Goal: Task Accomplishment & Management: Use online tool/utility

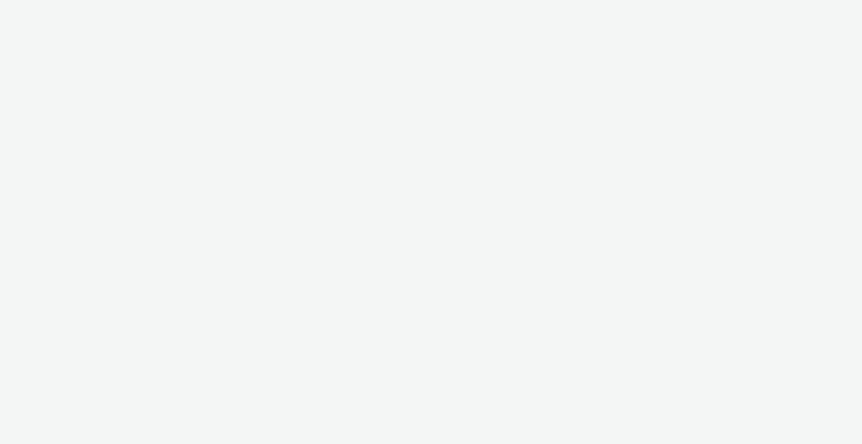
select select "b1b940d3-d05b-48b5-821e-f328c33b988b"
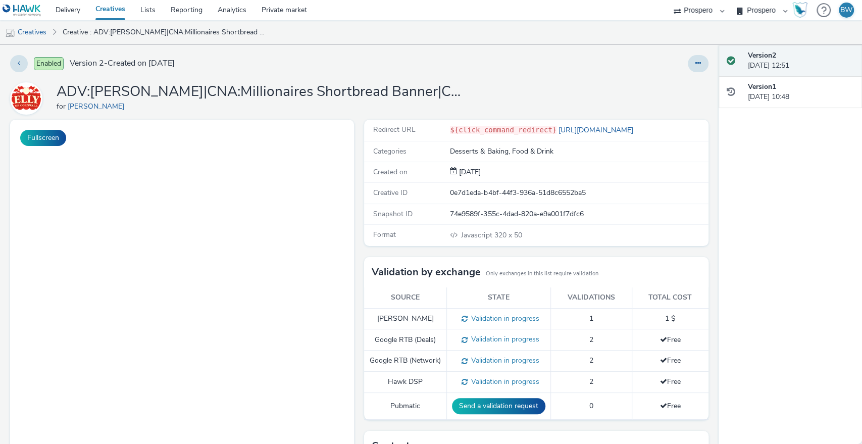
click at [359, 185] on div "Redirect URL ${click_command_redirect} https://www.kellysofcornwall.co.uk/ Cate…" at bounding box center [533, 372] width 349 height 505
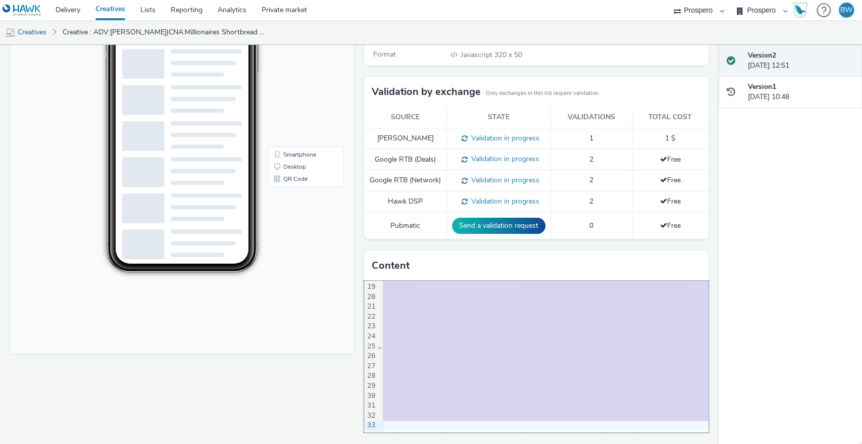
scroll to position [187, 1844]
drag, startPoint x: 379, startPoint y: 287, endPoint x: 770, endPoint y: 470, distance: 431.5
click at [770, 443] on html "Delivery Creatives Lists Reporting Analytics Private market Prospero Bountiful …" at bounding box center [431, 222] width 862 height 444
copy div "<div class = "celtra-ad-v3" > <!-- eas.JHtDUkVBVElWRV9JRH0% 3 D = raw ${CREATIV…"
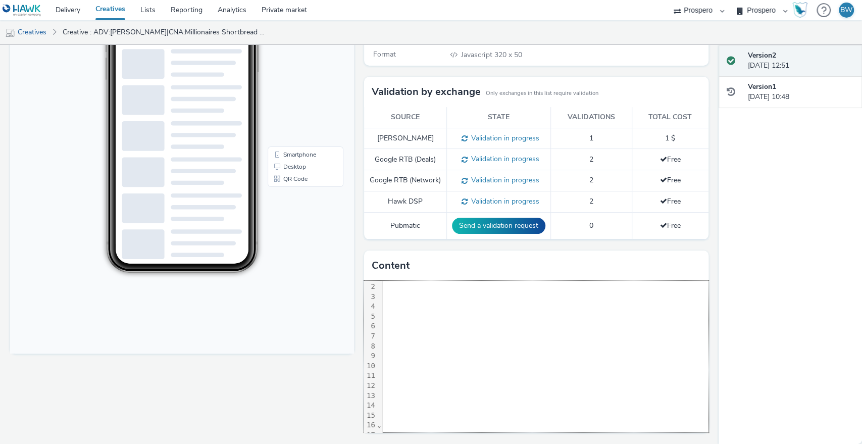
scroll to position [0, 1843]
click at [319, 354] on div "Fullscreen" at bounding box center [184, 191] width 349 height 505
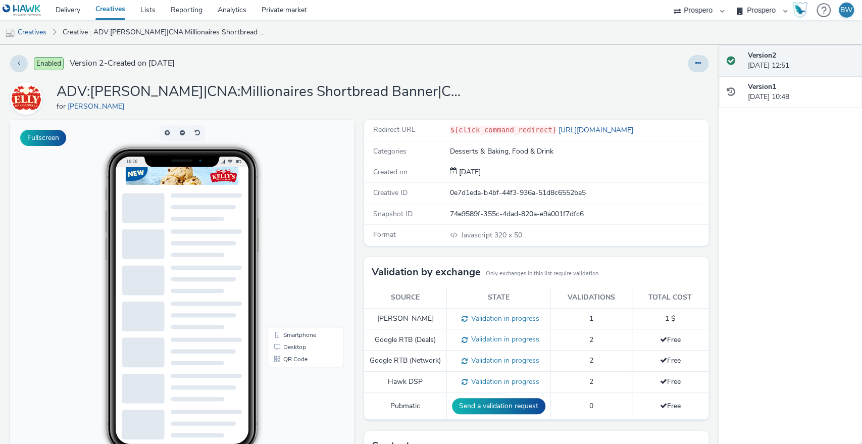
scroll to position [56, 0]
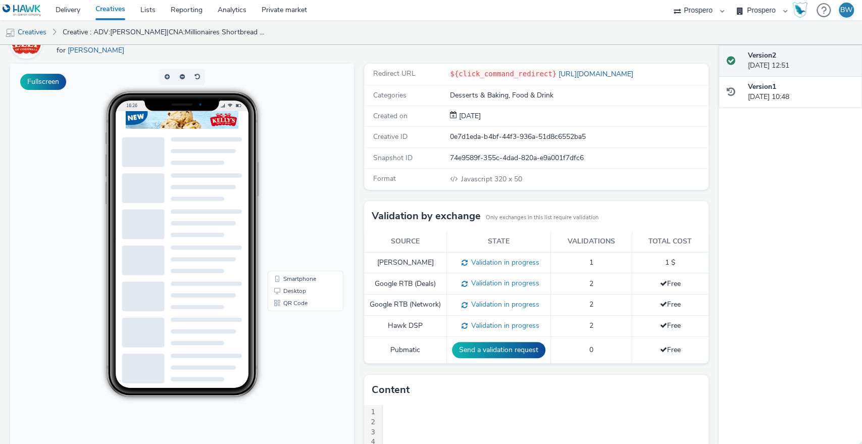
click at [466, 181] on span "Javascript" at bounding box center [477, 179] width 33 height 10
click at [359, 202] on div "Redirect URL ${click_command_redirect} https://www.kellysofcornwall.co.uk/ Cate…" at bounding box center [533, 316] width 349 height 505
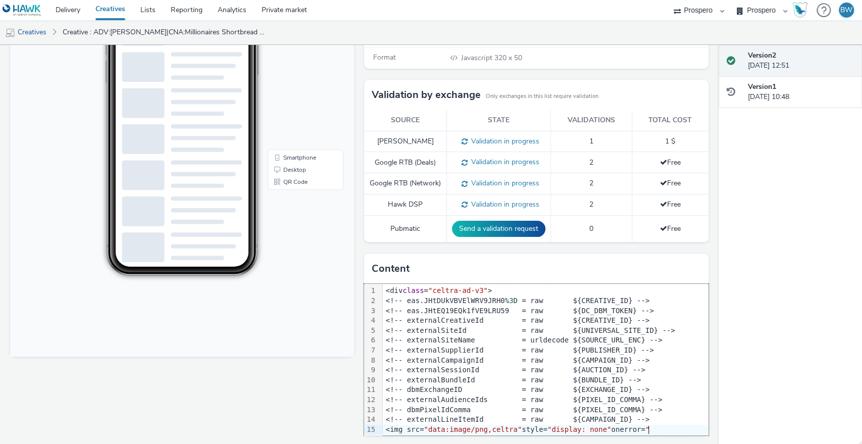
scroll to position [189, 0]
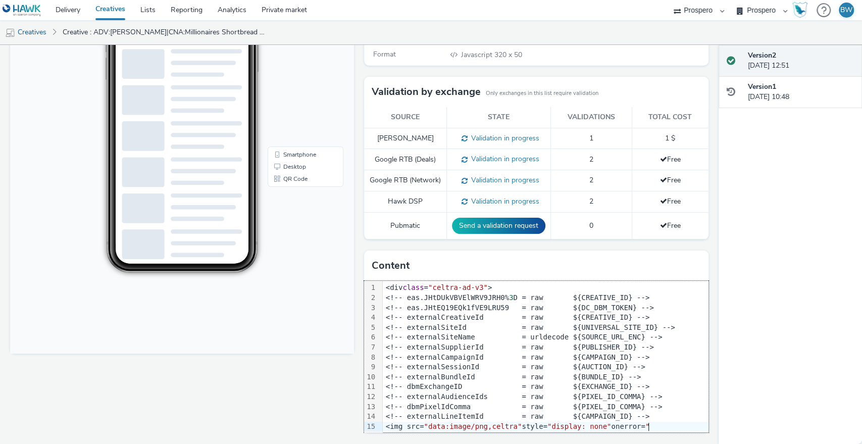
click at [291, 387] on div "Fullscreen" at bounding box center [184, 191] width 349 height 505
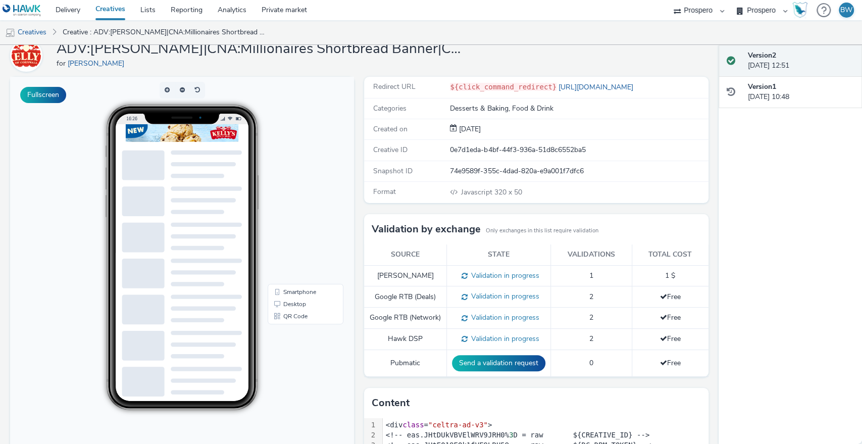
scroll to position [0, 0]
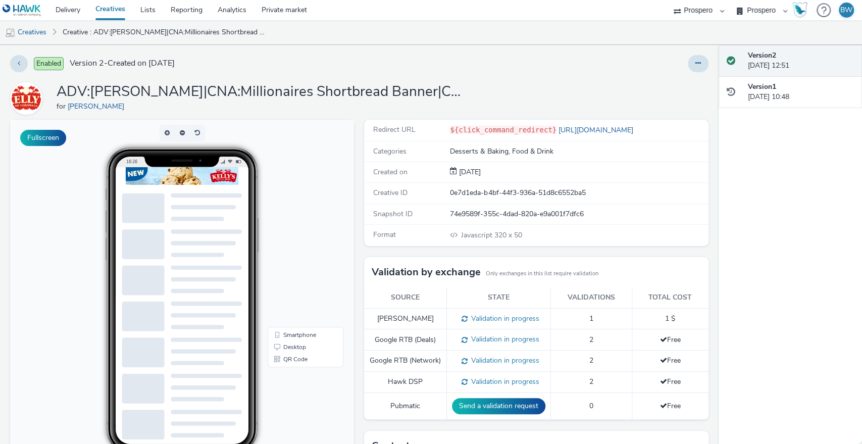
click at [537, 79] on div "Enabled Version 2 - Created on 12 September 2025 ADV:Kellys|CNA:Millionaires Sh…" at bounding box center [359, 244] width 719 height 399
click at [540, 89] on div "ADV:Kellys|CNA:Millionaires Shortbread Banner|CAM:2025 NPD|CHA:Display|PLA:Pros…" at bounding box center [359, 98] width 698 height 32
click at [35, 32] on link "Creatives" at bounding box center [26, 32] width 52 height 24
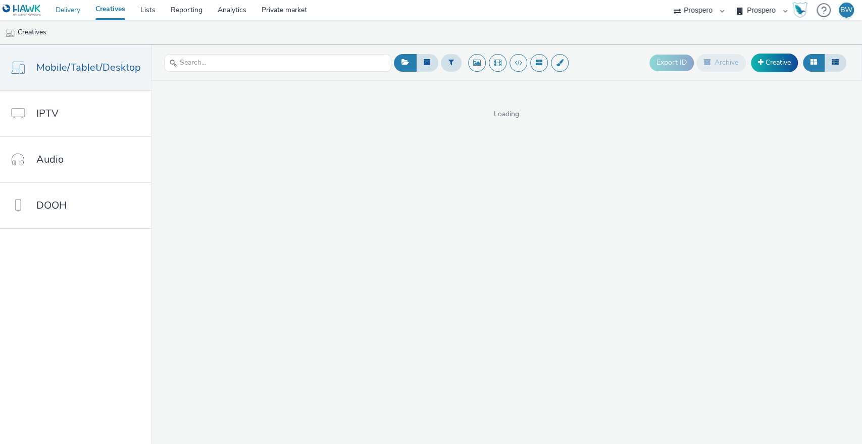
click at [73, 8] on link "Delivery" at bounding box center [68, 10] width 40 height 20
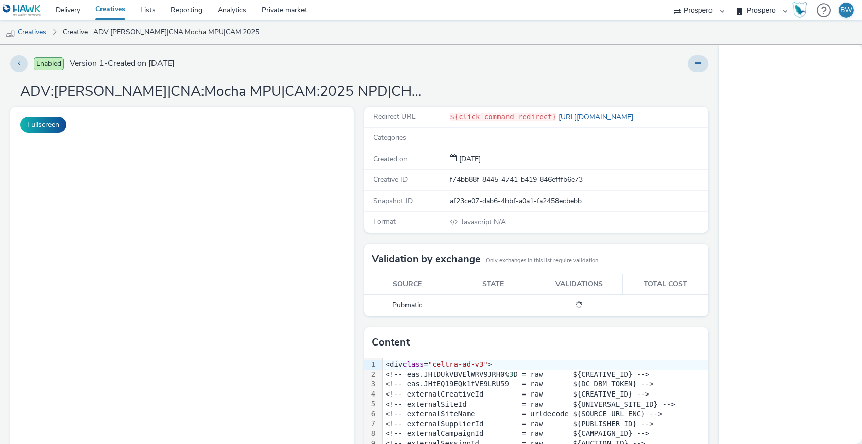
select select "b1b940d3-d05b-48b5-821e-f328c33b988b"
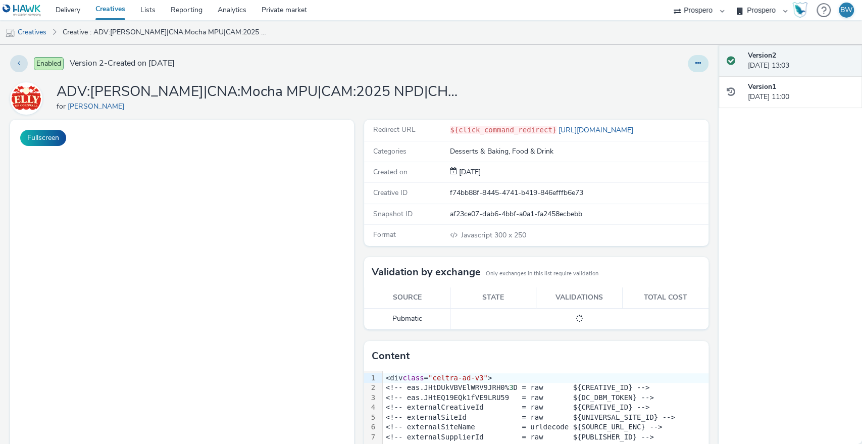
click at [691, 72] on button at bounding box center [698, 63] width 21 height 17
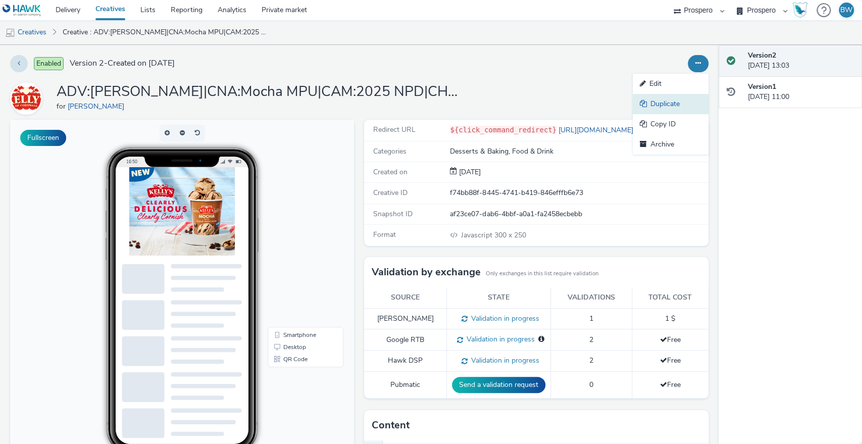
click at [669, 102] on link "Duplicate" at bounding box center [671, 104] width 76 height 20
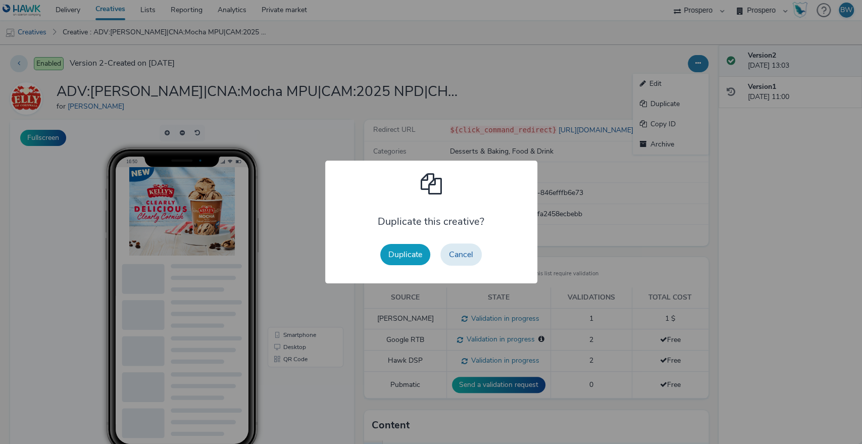
click at [397, 253] on button "Duplicate" at bounding box center [405, 254] width 50 height 21
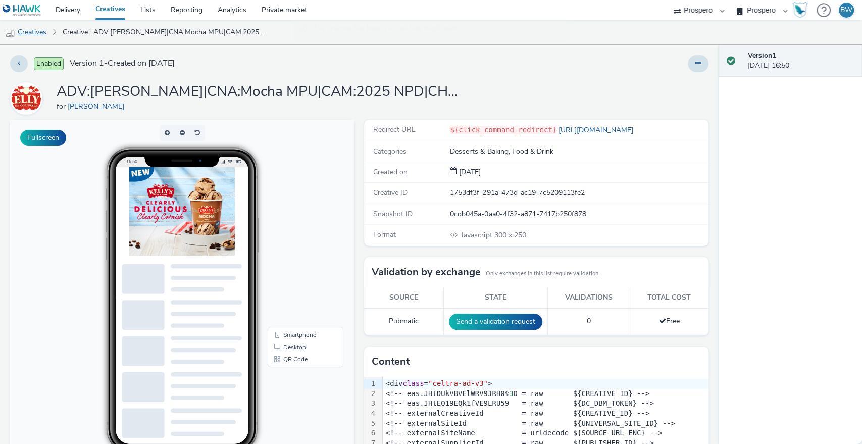
click at [36, 32] on link "Creatives" at bounding box center [26, 32] width 52 height 24
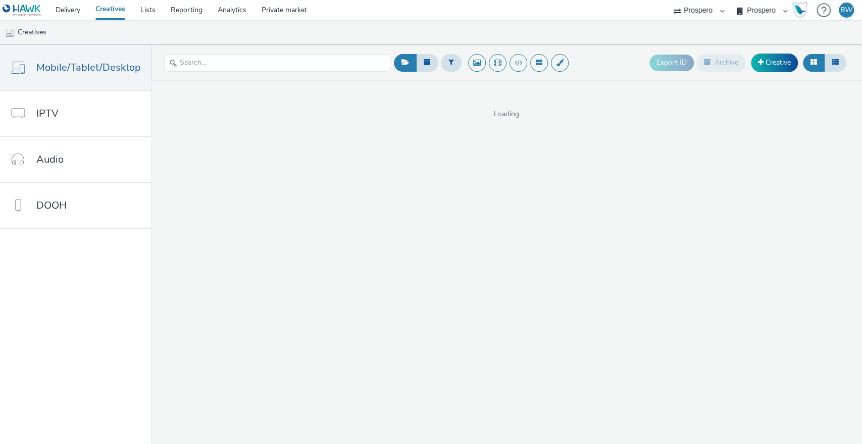
click at [500, 112] on span "Loading" at bounding box center [506, 114] width 711 height 10
click at [510, 114] on span "Loading" at bounding box center [506, 114] width 711 height 10
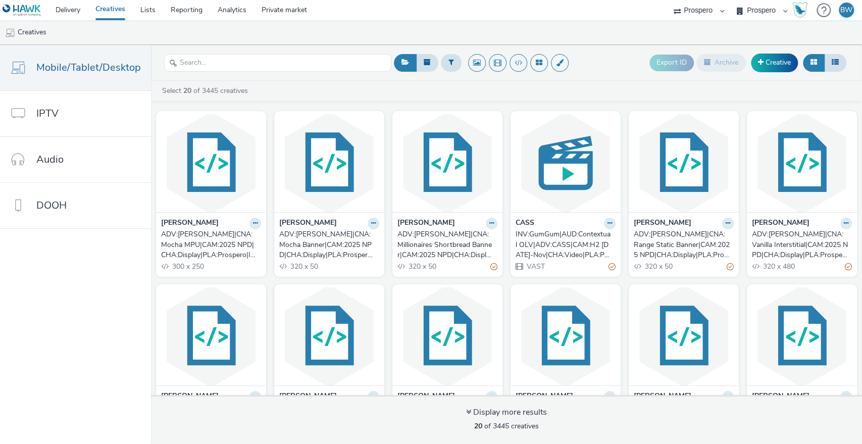
click at [382, 88] on div "Select 20 of 3445 creatives" at bounding box center [509, 91] width 696 height 10
click at [332, 61] on input "text" at bounding box center [277, 63] width 227 height 18
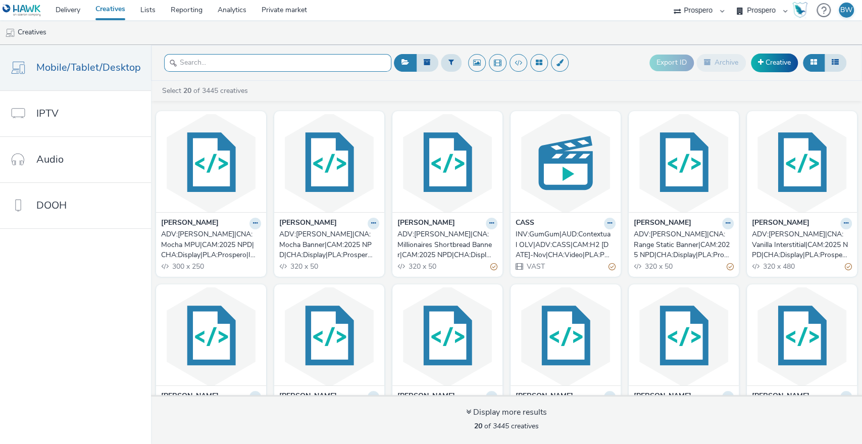
click at [332, 61] on input "text" at bounding box center [277, 63] width 227 height 18
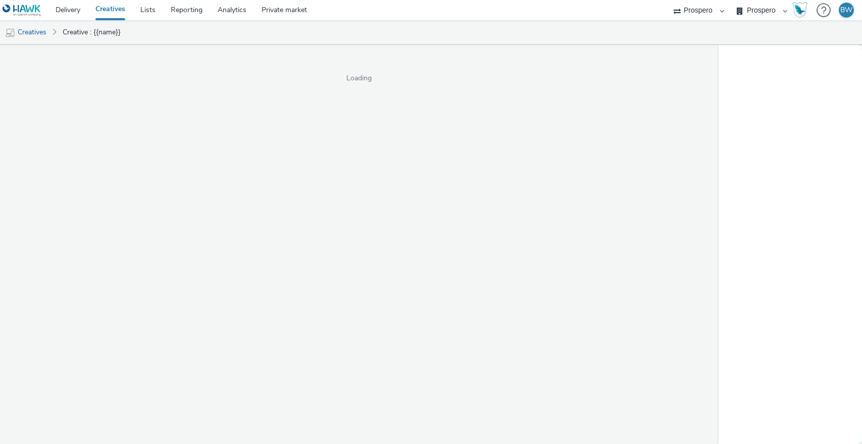
select select "b1b940d3-d05b-48b5-821e-f328c33b988b"
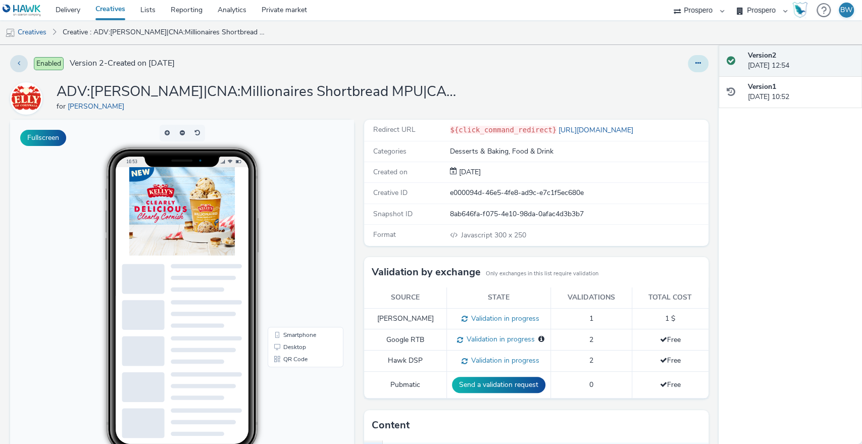
click at [688, 65] on button at bounding box center [698, 63] width 21 height 17
click at [650, 102] on link "Duplicate" at bounding box center [671, 104] width 76 height 20
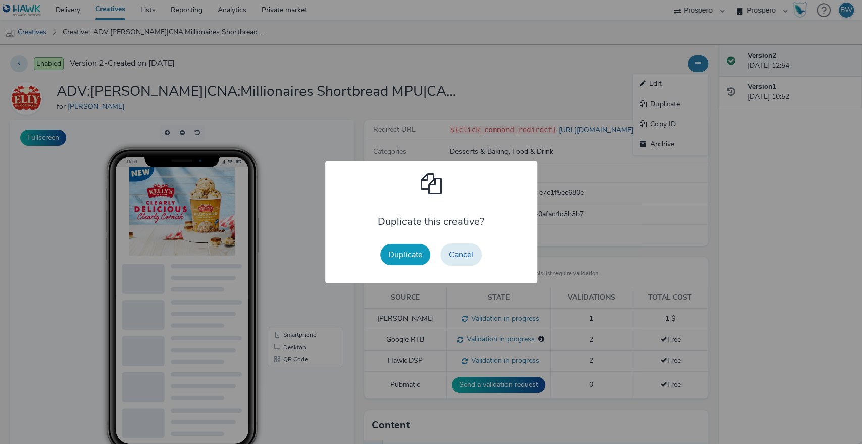
click at [396, 254] on button "Duplicate" at bounding box center [405, 254] width 50 height 21
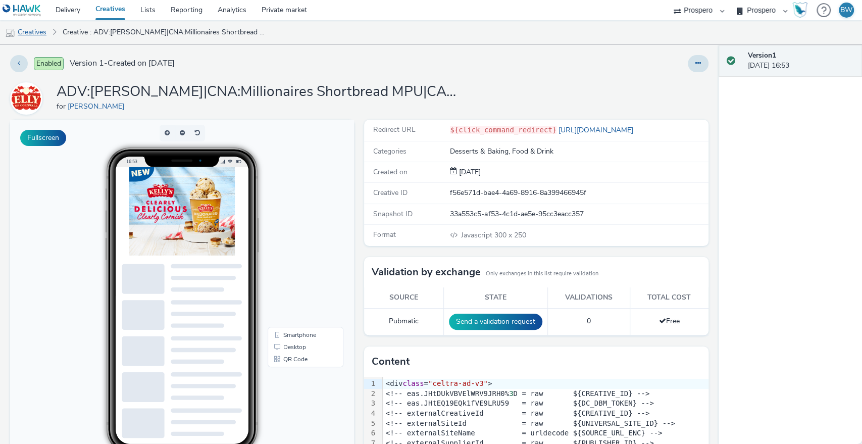
click at [28, 35] on link "Creatives" at bounding box center [26, 32] width 52 height 24
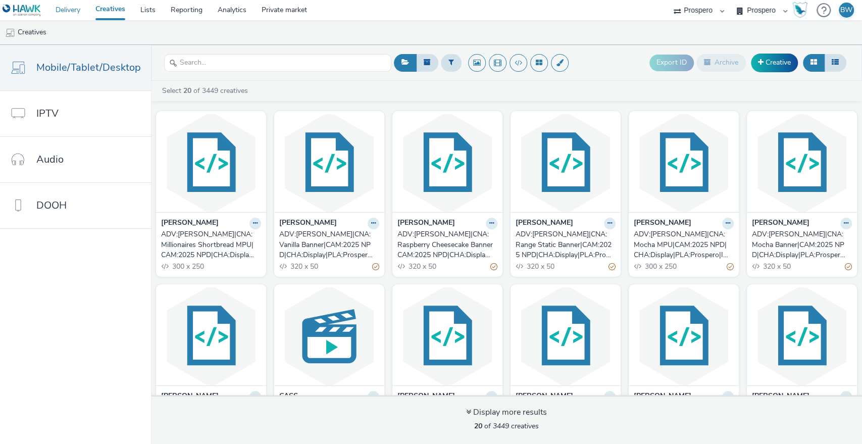
click at [66, 11] on link "Delivery" at bounding box center [68, 10] width 40 height 20
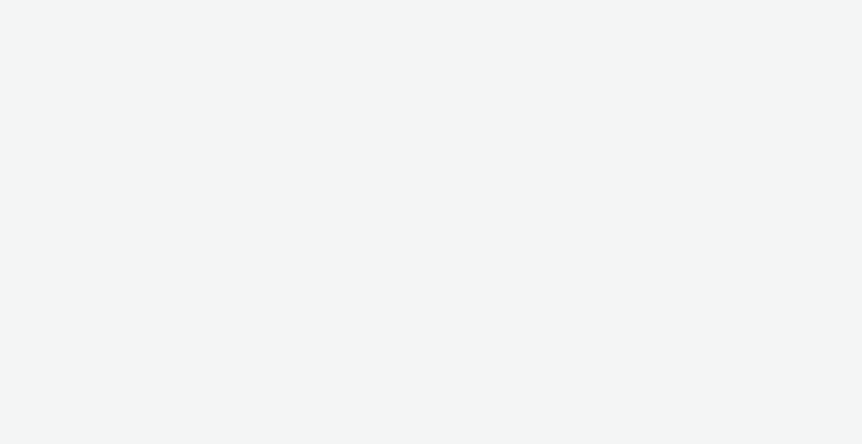
select select "b1b940d3-d05b-48b5-821e-f328c33b988b"
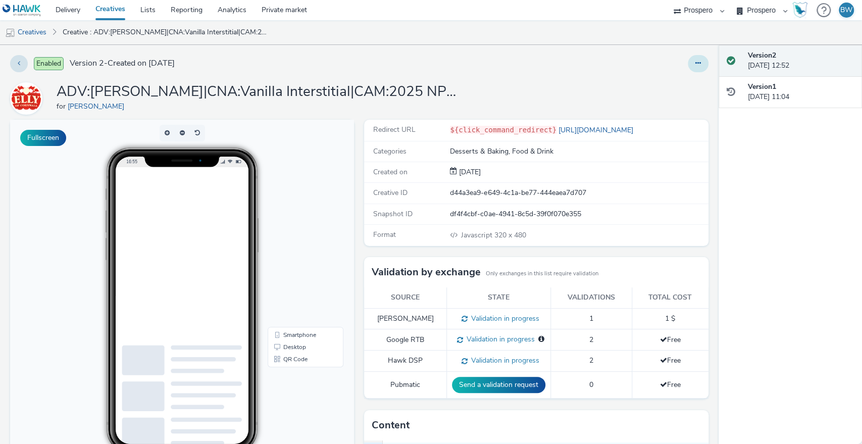
click at [693, 66] on button at bounding box center [698, 63] width 21 height 17
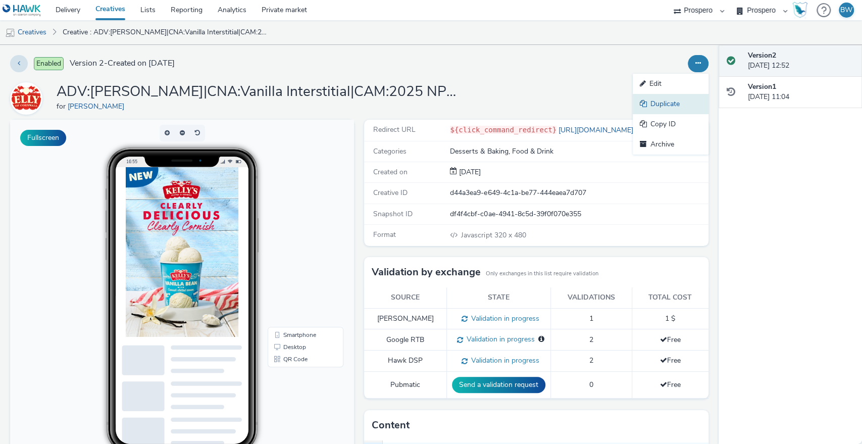
click at [645, 105] on link "Duplicate" at bounding box center [671, 104] width 76 height 20
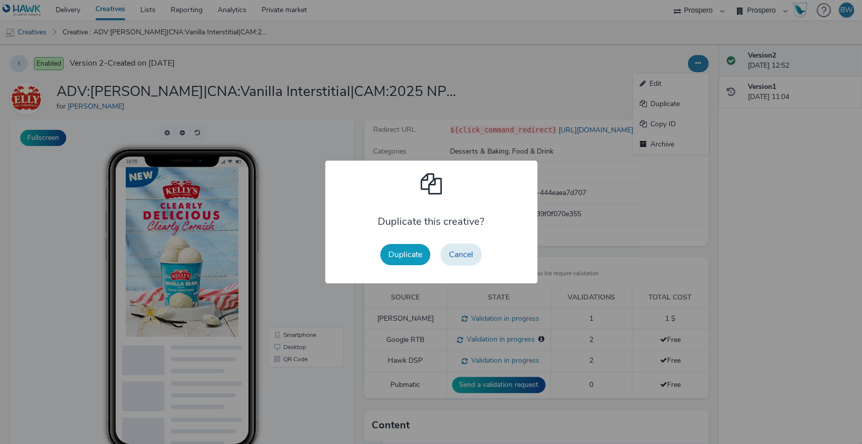
click at [403, 253] on button "Duplicate" at bounding box center [405, 254] width 50 height 21
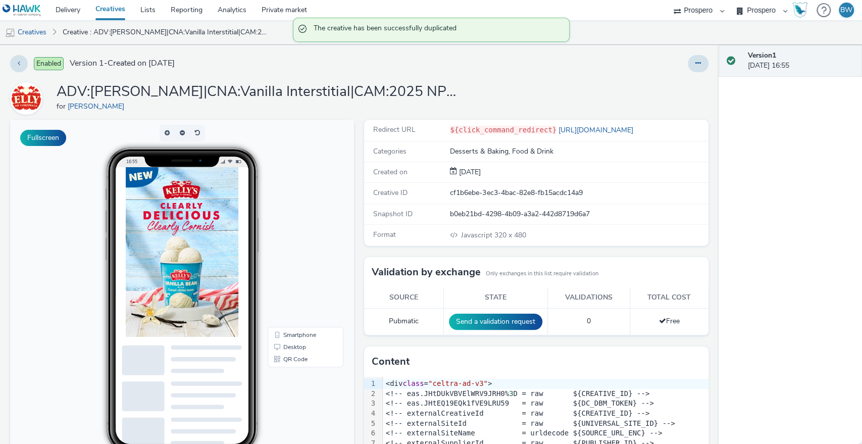
click at [359, 249] on div "Redirect URL ${click_command_redirect} https://www.kellysofcornwall.co.uk/ Cate…" at bounding box center [533, 332] width 349 height 425
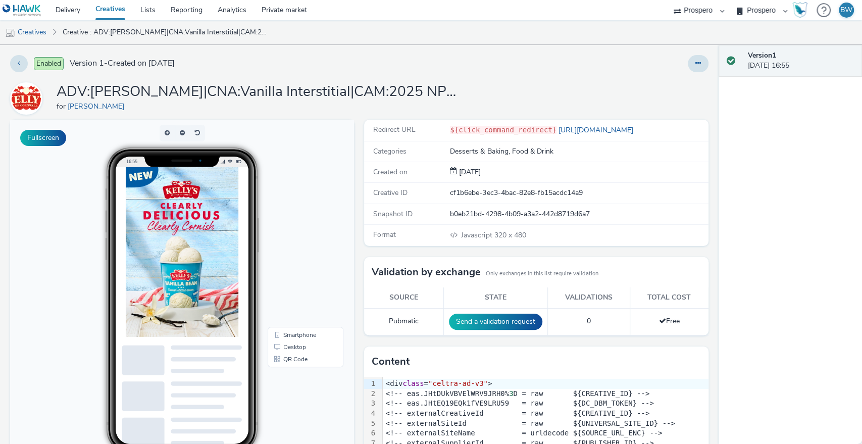
click at [359, 245] on div "Redirect URL ${click_command_redirect} https://www.kellysofcornwall.co.uk/ Cate…" at bounding box center [533, 332] width 349 height 425
click at [41, 30] on link "Creatives" at bounding box center [26, 32] width 52 height 24
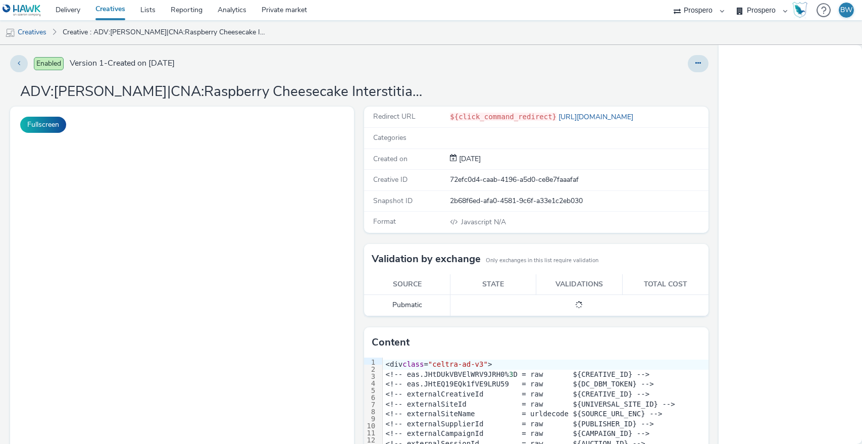
select select "b1b940d3-d05b-48b5-821e-f328c33b988b"
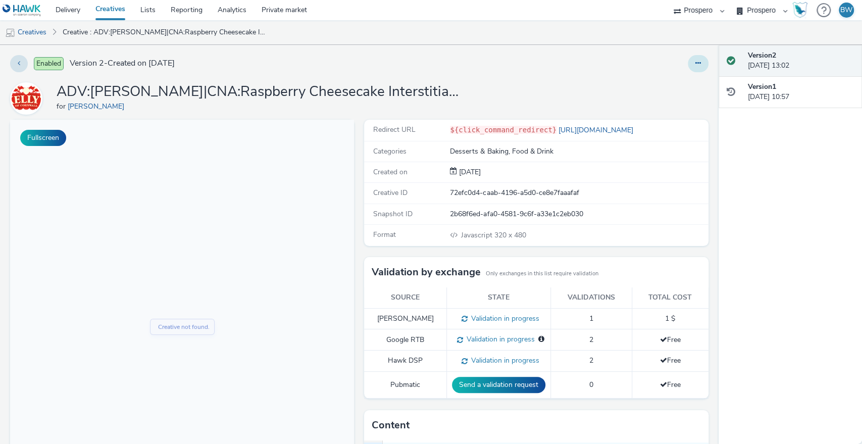
click at [688, 63] on button at bounding box center [698, 63] width 21 height 17
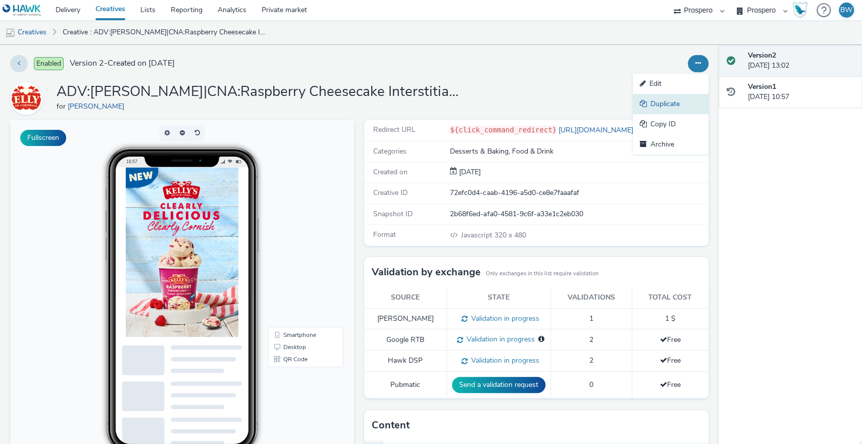
click at [657, 99] on link "Duplicate" at bounding box center [671, 104] width 76 height 20
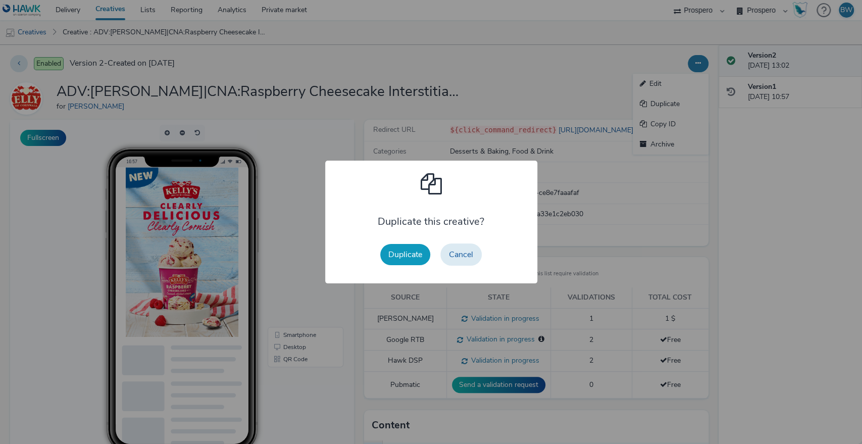
drag, startPoint x: 396, startPoint y: 265, endPoint x: 397, endPoint y: 256, distance: 9.6
click at [396, 265] on button "Duplicate" at bounding box center [405, 254] width 50 height 21
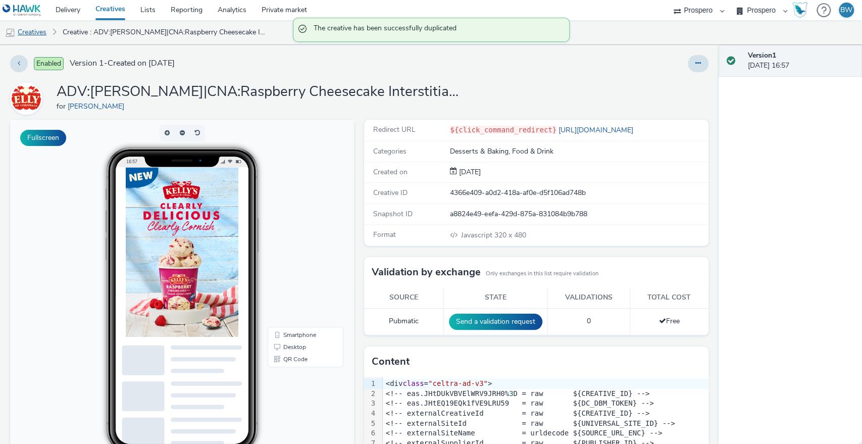
click at [24, 35] on link "Creatives" at bounding box center [26, 32] width 52 height 24
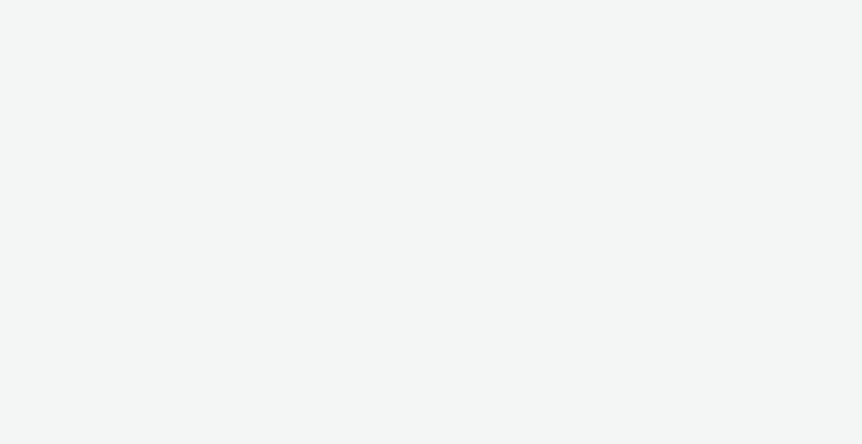
select select "b1b940d3-d05b-48b5-821e-f328c33b988b"
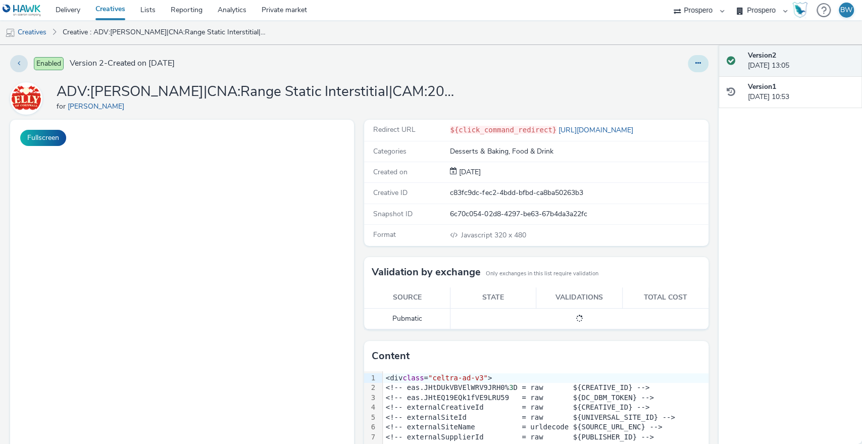
click at [695, 66] on icon at bounding box center [698, 63] width 6 height 7
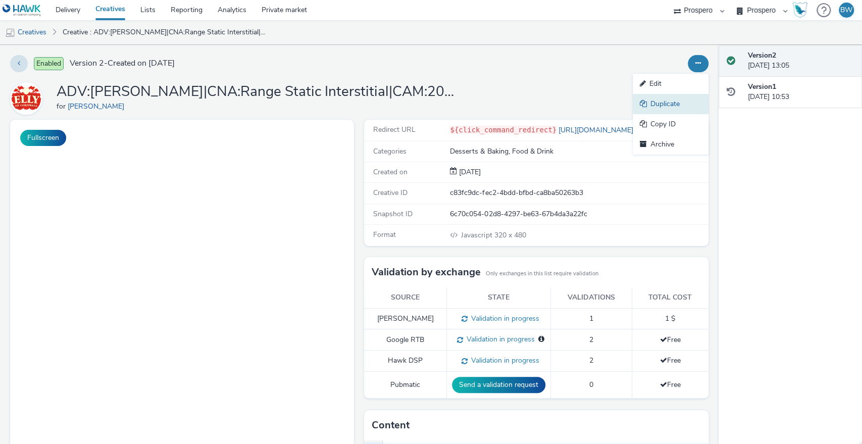
click at [660, 104] on link "Duplicate" at bounding box center [671, 104] width 76 height 20
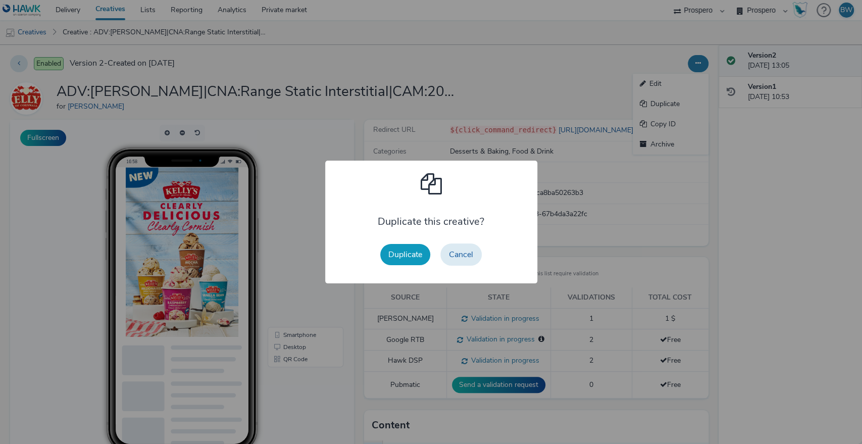
click at [413, 253] on button "Duplicate" at bounding box center [405, 254] width 50 height 21
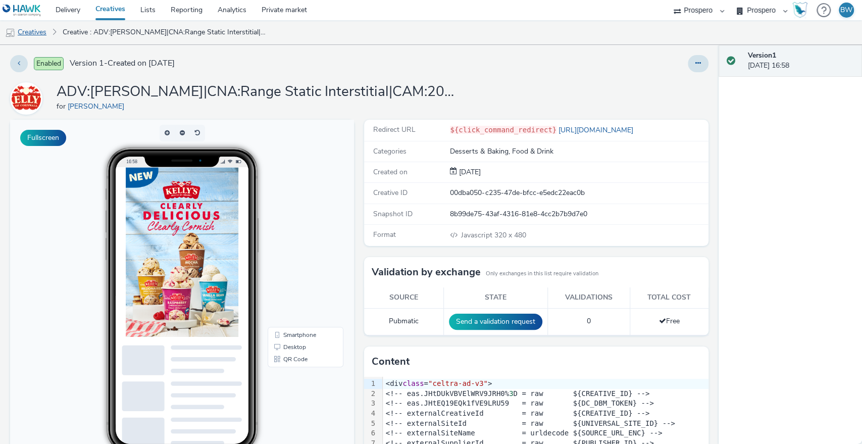
click at [40, 29] on link "Creatives" at bounding box center [26, 32] width 52 height 24
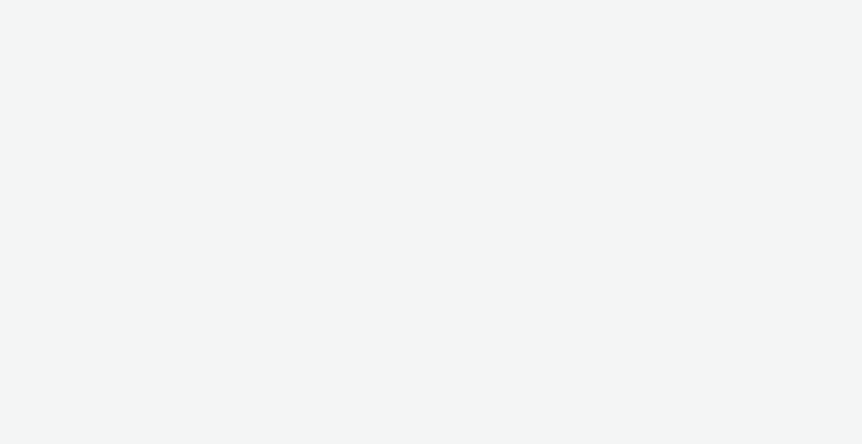
select select "b1b940d3-d05b-48b5-821e-f328c33b988b"
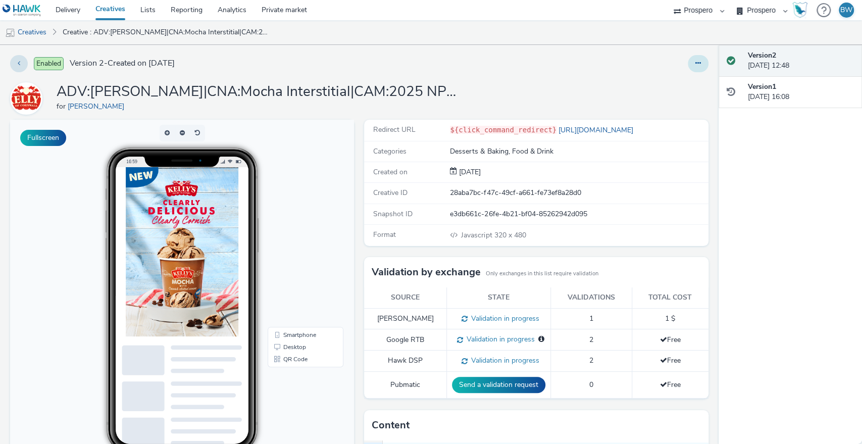
click at [688, 68] on button at bounding box center [698, 63] width 21 height 17
click at [654, 100] on link "Duplicate" at bounding box center [671, 104] width 76 height 20
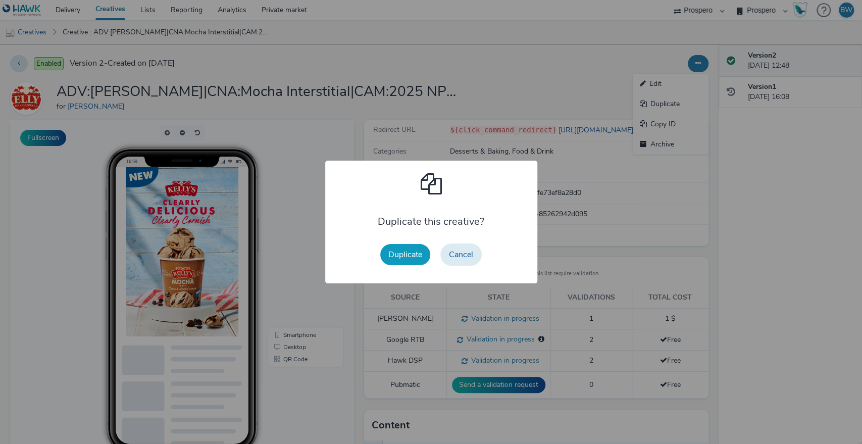
click at [413, 258] on button "Duplicate" at bounding box center [405, 254] width 50 height 21
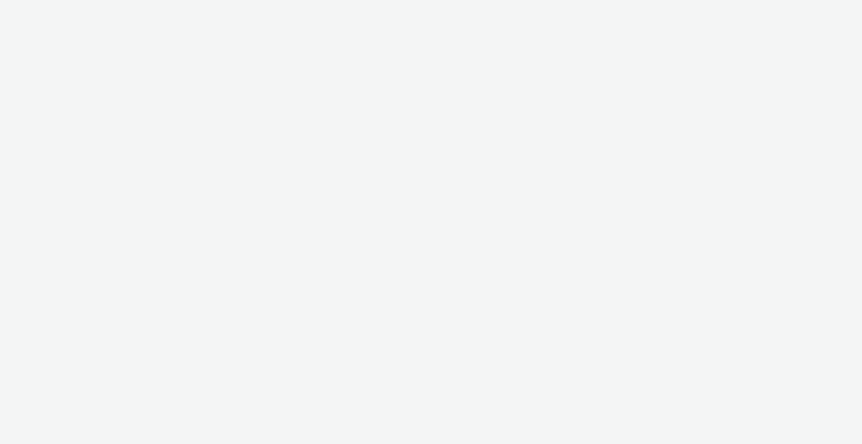
select select "b1b940d3-d05b-48b5-821e-f328c33b988b"
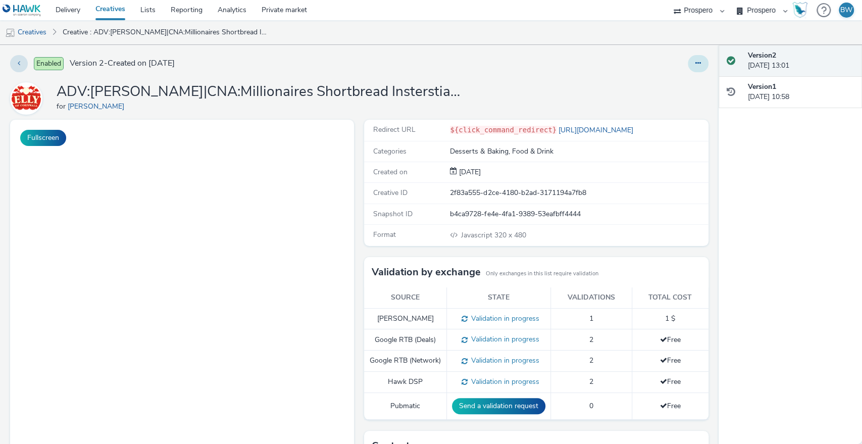
click at [688, 62] on button at bounding box center [698, 63] width 21 height 17
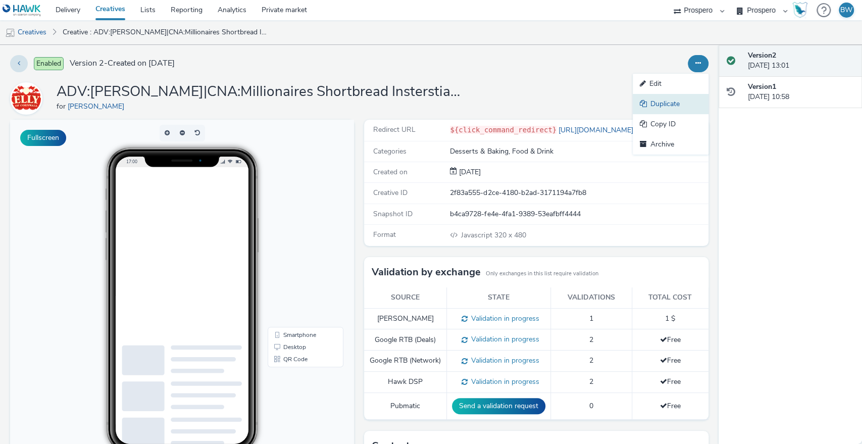
click at [645, 108] on link "Duplicate" at bounding box center [671, 104] width 76 height 20
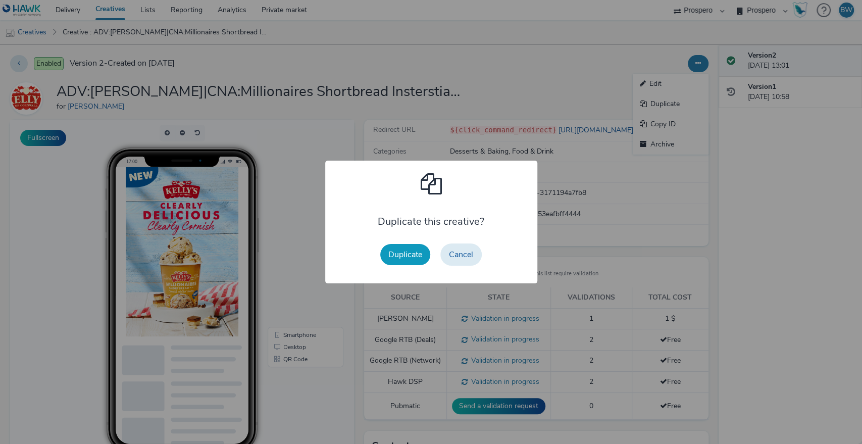
click at [408, 258] on button "Duplicate" at bounding box center [405, 254] width 50 height 21
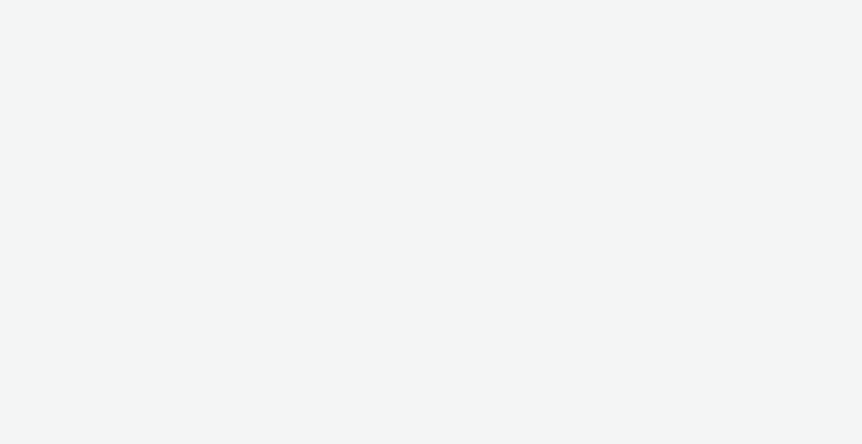
select select "b1b940d3-d05b-48b5-821e-f328c33b988b"
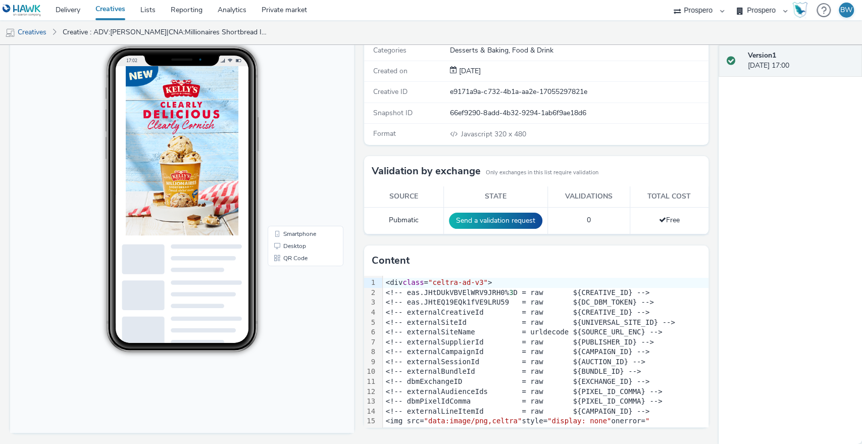
click at [352, 205] on div "Fullscreen" at bounding box center [184, 231] width 349 height 425
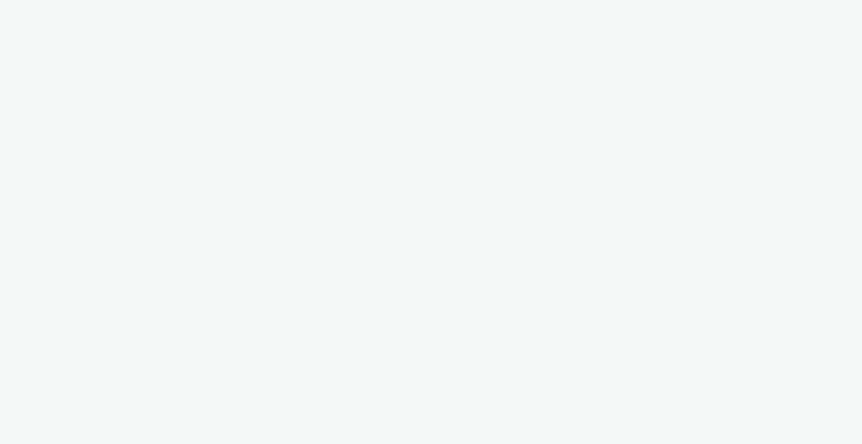
select select "b1b940d3-d05b-48b5-821e-f328c33b988b"
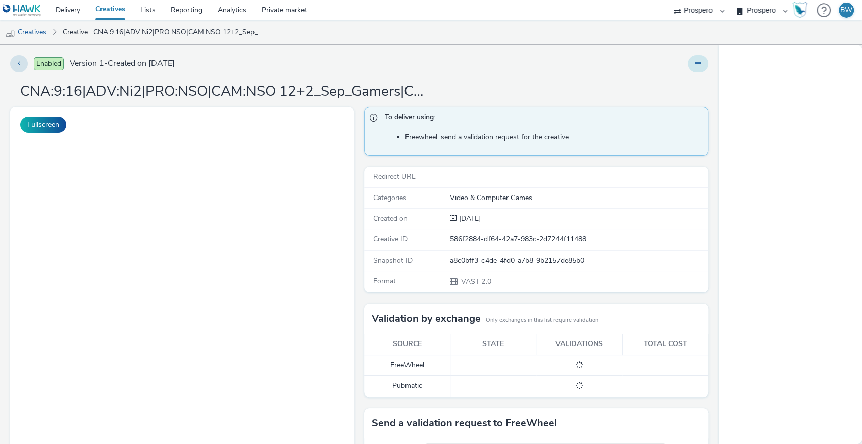
click at [688, 63] on button at bounding box center [698, 63] width 21 height 17
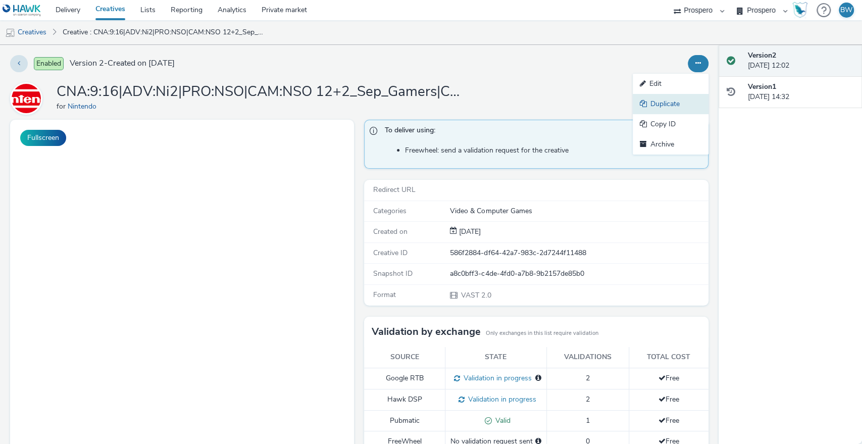
click at [659, 105] on link "Duplicate" at bounding box center [671, 104] width 76 height 20
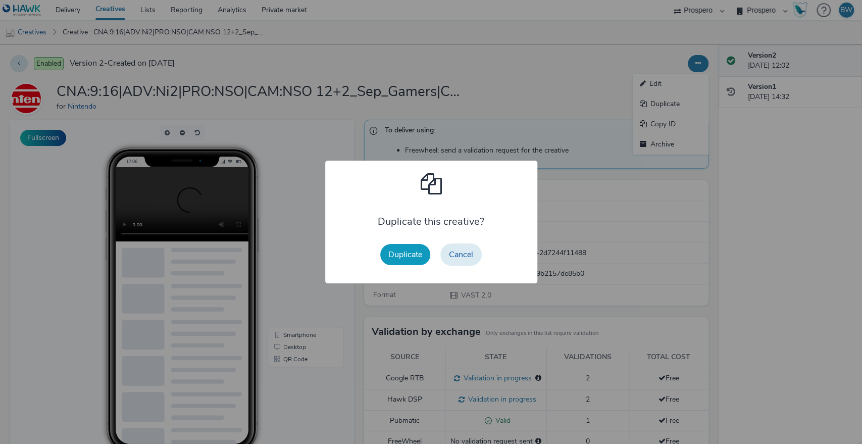
click at [404, 258] on button "Duplicate" at bounding box center [405, 254] width 50 height 21
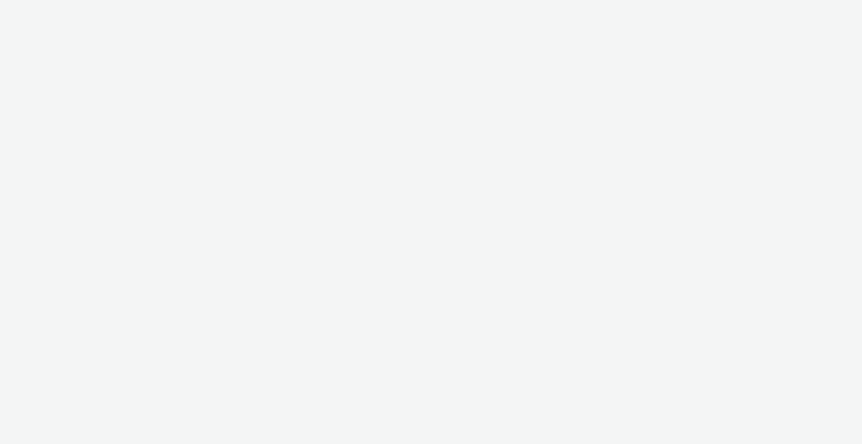
select select "b1b940d3-d05b-48b5-821e-f328c33b988b"
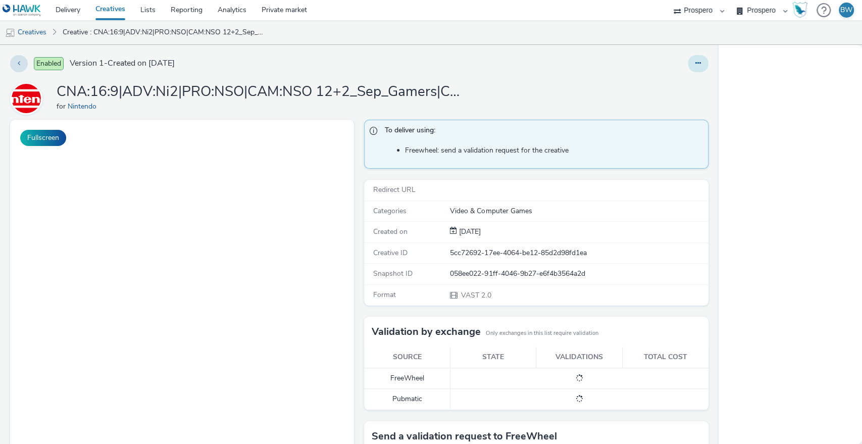
click at [688, 65] on button at bounding box center [698, 63] width 21 height 17
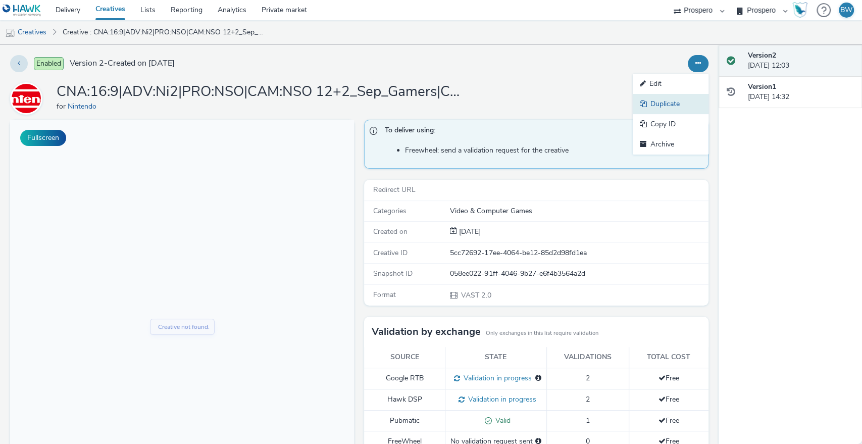
click at [655, 103] on link "Duplicate" at bounding box center [671, 104] width 76 height 20
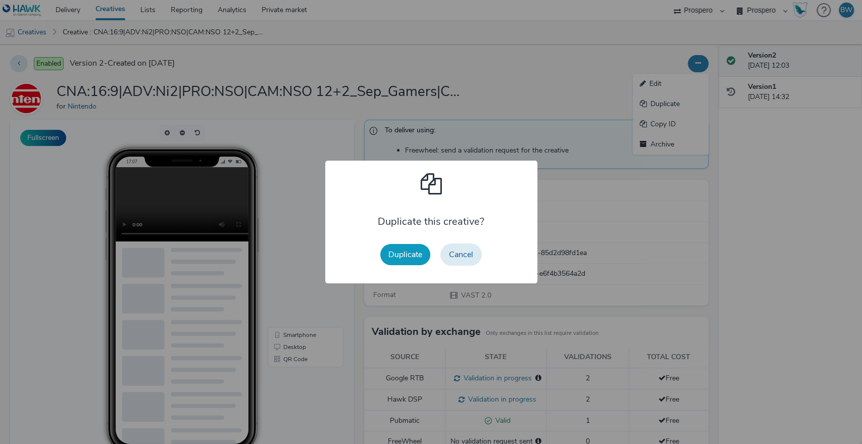
click at [411, 255] on button "Duplicate" at bounding box center [405, 254] width 50 height 21
